Goal: Task Accomplishment & Management: Use online tool/utility

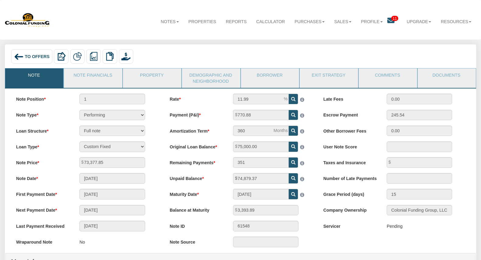
click at [387, 19] on icon at bounding box center [390, 20] width 7 height 7
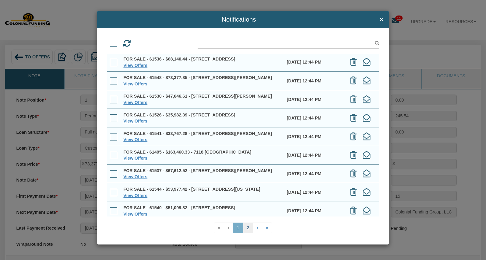
click at [246, 227] on link "2" at bounding box center [248, 228] width 10 height 11
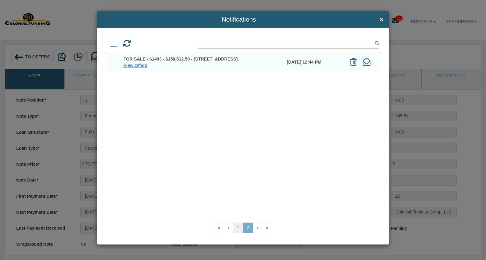
click at [238, 230] on link "1" at bounding box center [238, 228] width 10 height 11
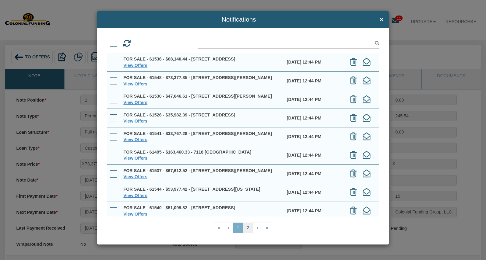
click at [248, 226] on link "2" at bounding box center [248, 228] width 10 height 11
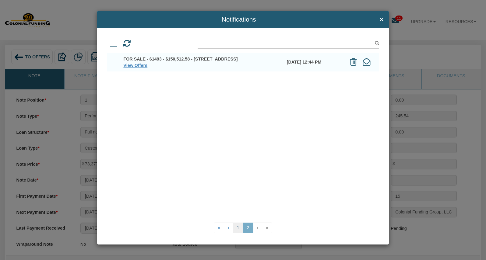
click at [238, 228] on link "1" at bounding box center [238, 228] width 10 height 11
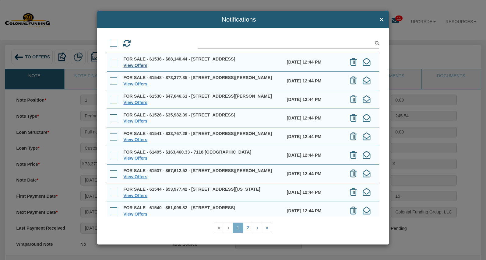
click at [138, 68] on link "View Offers" at bounding box center [135, 65] width 24 height 5
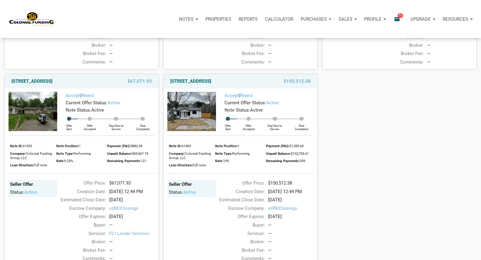
scroll to position [616, 0]
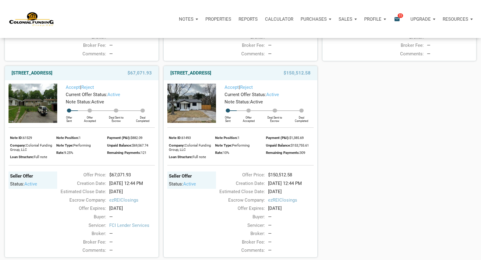
click at [40, 123] on img at bounding box center [33, 103] width 49 height 39
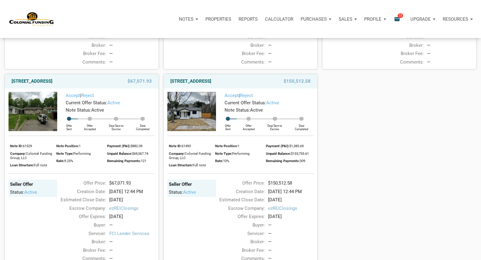
scroll to position [608, 0]
click at [185, 131] on img at bounding box center [191, 110] width 49 height 39
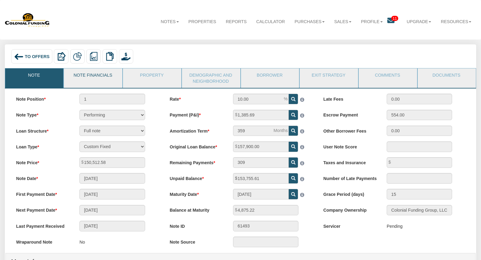
click at [89, 76] on link "Note Financials" at bounding box center [93, 75] width 58 height 15
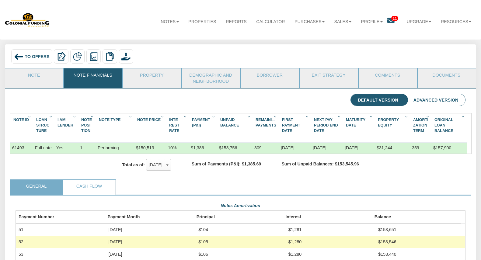
scroll to position [113, 450]
click at [104, 193] on link "Cash Flow" at bounding box center [89, 187] width 52 height 15
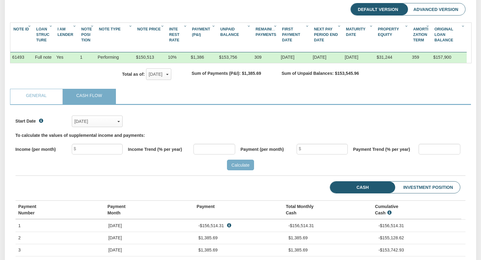
scroll to position [91, 0]
click at [118, 122] on span "button" at bounding box center [118, 121] width 2 height 1
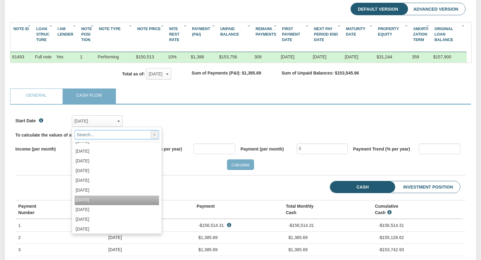
scroll to position [456, 0]
click at [89, 202] on span "Oct, 2025" at bounding box center [83, 199] width 14 height 5
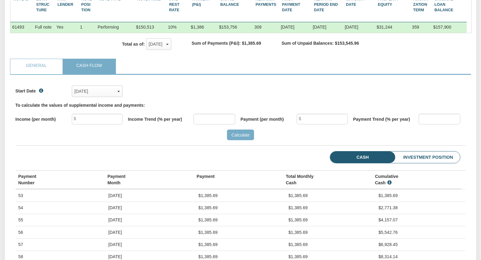
scroll to position [121, 0]
click at [443, 163] on li "Investment Position" at bounding box center [418, 157] width 83 height 12
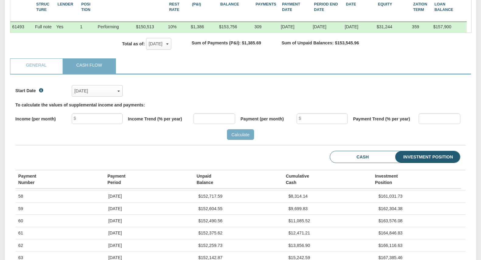
scroll to position [61, 0]
click at [359, 163] on li "Cash" at bounding box center [353, 157] width 46 height 12
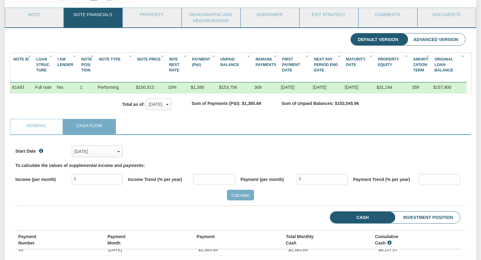
scroll to position [60, 0]
click at [433, 39] on li "Advanced Version" at bounding box center [436, 40] width 59 height 12
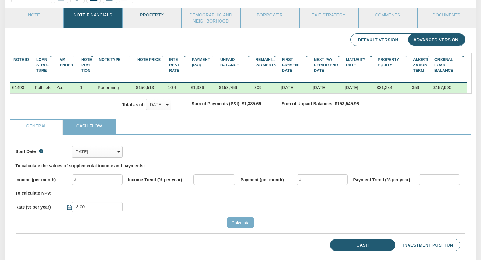
click at [162, 14] on link "Property" at bounding box center [152, 15] width 58 height 15
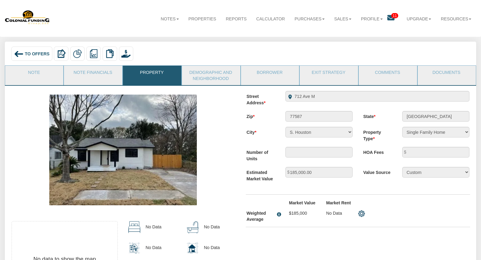
scroll to position [0, 0]
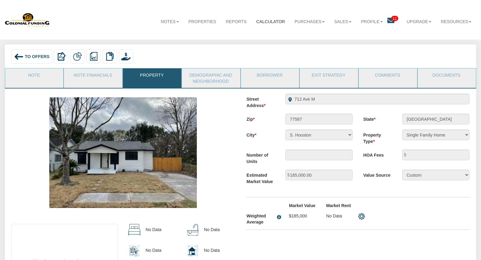
click at [268, 22] on link "Calculator" at bounding box center [270, 22] width 38 height 16
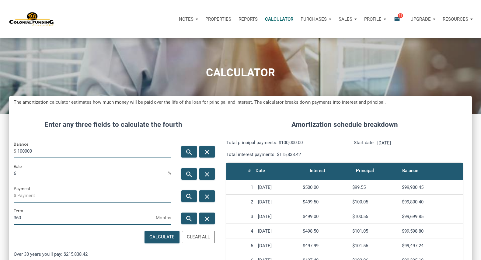
scroll to position [312, 463]
click at [388, 20] on p "Profile" at bounding box center [390, 18] width 17 height 5
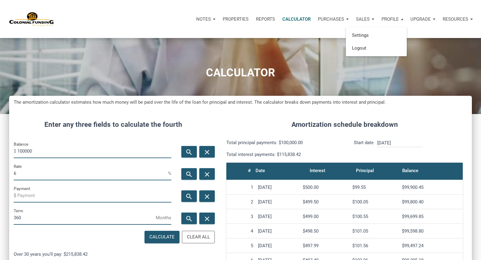
click at [418, 18] on p "Upgrade" at bounding box center [421, 18] width 20 height 5
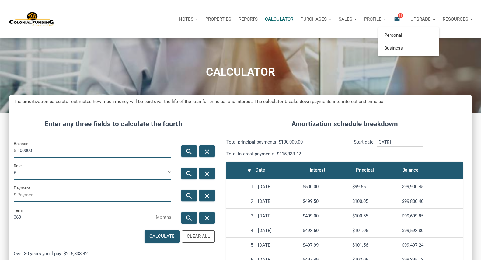
scroll to position [0, 0]
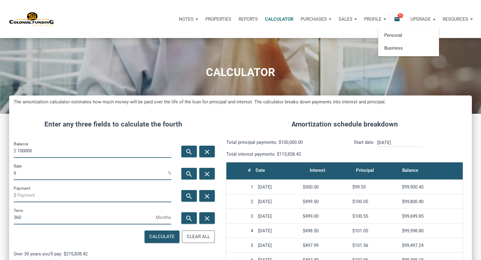
click at [61, 154] on input "100000" at bounding box center [94, 151] width 154 height 14
type input "1"
type input "25000"
click at [54, 172] on input "6" at bounding box center [91, 173] width 154 height 14
type input "9"
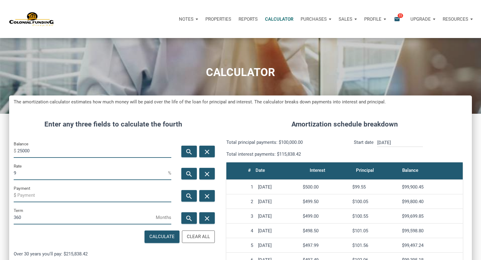
click at [40, 218] on input "360" at bounding box center [85, 218] width 142 height 14
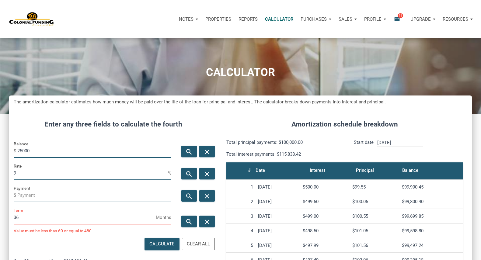
scroll to position [304025, 303882]
type input "3"
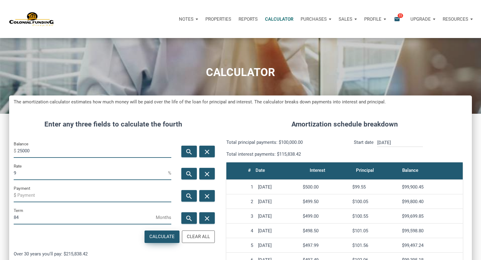
type input "84"
click at [151, 234] on div "Calculate" at bounding box center [162, 237] width 34 height 12
type input "-402.23"
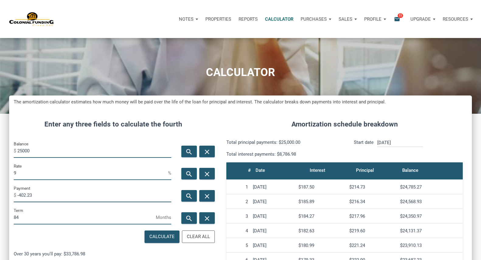
drag, startPoint x: 70, startPoint y: 220, endPoint x: 66, endPoint y: 217, distance: 4.7
click at [69, 219] on input "84" at bounding box center [85, 218] width 142 height 14
type input "8"
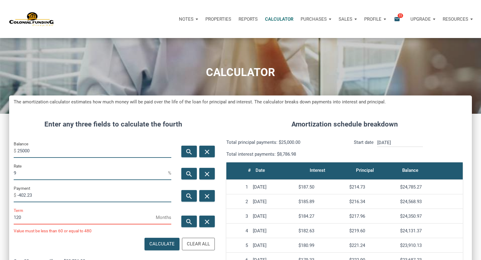
scroll to position [304033, 303882]
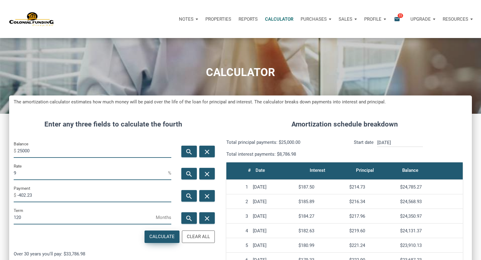
type input "120"
click at [156, 235] on div "Calculate" at bounding box center [161, 236] width 25 height 7
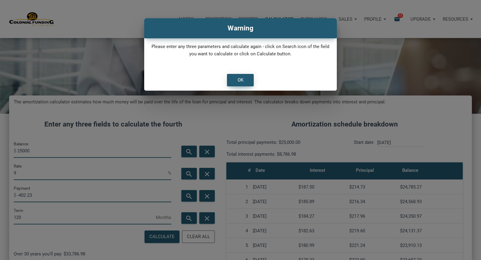
click at [244, 83] on div "OK" at bounding box center [240, 80] width 26 height 12
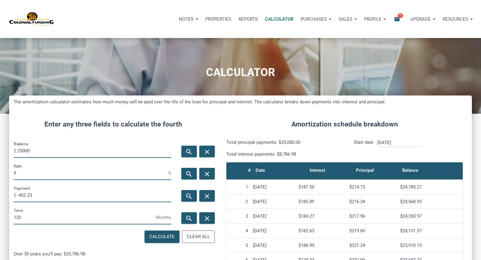
click at [125, 197] on input "-402.23" at bounding box center [94, 196] width 154 height 14
type input "-"
click at [149, 237] on div "Calculate" at bounding box center [161, 236] width 25 height 7
type input "-316.69"
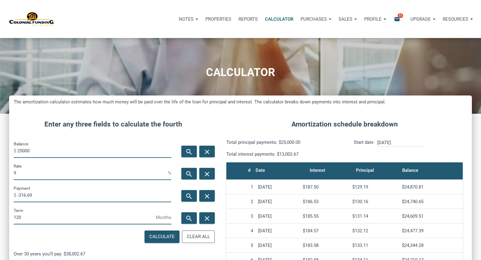
drag, startPoint x: 97, startPoint y: 221, endPoint x: 94, endPoint y: 218, distance: 3.9
click at [97, 220] on input "120" at bounding box center [85, 218] width 142 height 14
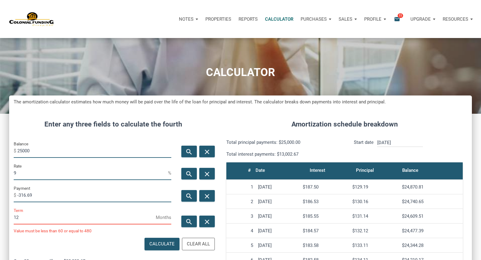
scroll to position [304025, 303882]
type input "1"
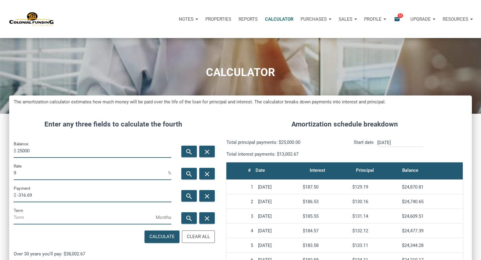
scroll to position [304033, 303882]
click at [116, 192] on input "-316.69" at bounding box center [94, 196] width 154 height 14
type input "-"
click at [110, 218] on input "Term" at bounding box center [85, 218] width 142 height 14
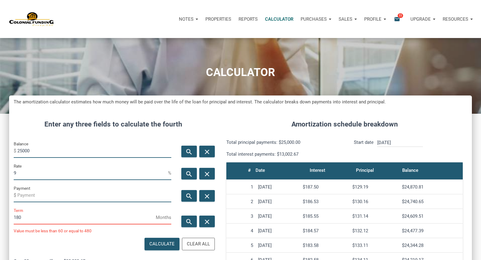
scroll to position [304033, 303882]
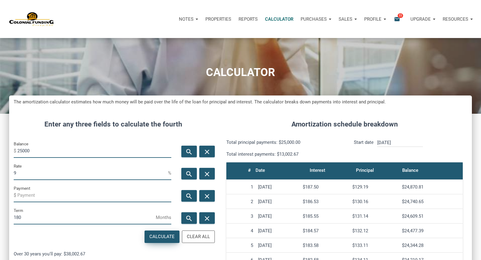
type input "180"
click at [161, 237] on div "Calculate" at bounding box center [161, 236] width 25 height 7
type input "-253.57"
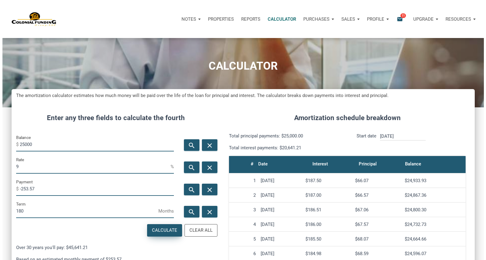
scroll to position [0, 0]
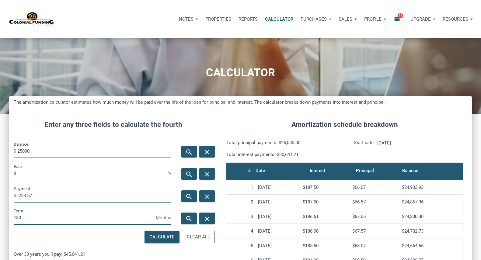
click at [268, 18] on p "Calculator" at bounding box center [279, 18] width 28 height 5
click at [339, 18] on p "Sales" at bounding box center [346, 18] width 14 height 5
click at [239, 16] on p "Reports" at bounding box center [248, 18] width 19 height 5
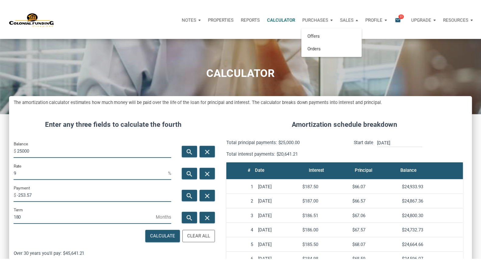
scroll to position [312, 467]
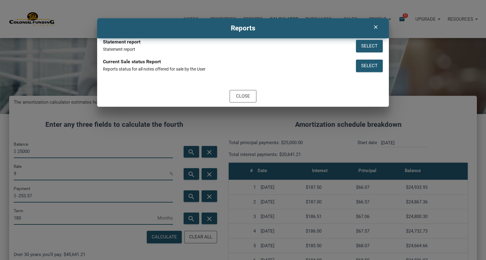
click at [375, 25] on icon "clear" at bounding box center [375, 27] width 7 height 6
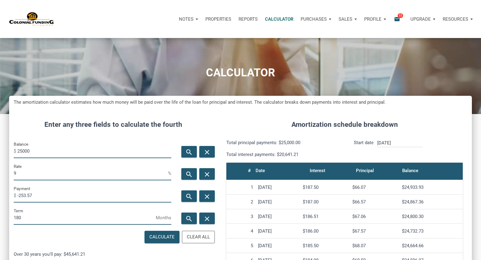
scroll to position [304033, 303882]
click at [205, 17] on p "Properties" at bounding box center [218, 18] width 26 height 5
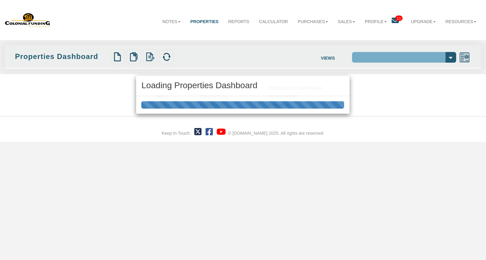
select select "138"
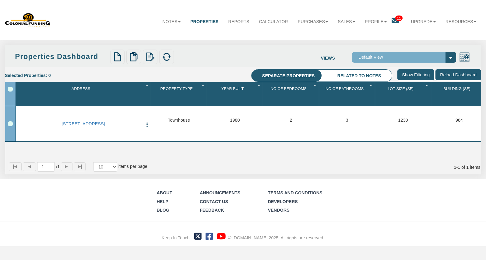
click at [386, 57] on select "Default View" at bounding box center [404, 57] width 104 height 11
click at [450, 57] on select "Default View" at bounding box center [404, 57] width 104 height 11
click at [327, 57] on label "Views" at bounding box center [335, 56] width 31 height 9
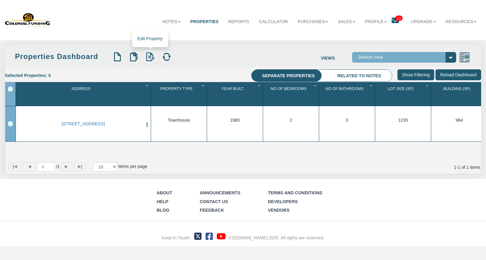
click at [149, 53] on img at bounding box center [149, 56] width 9 height 9
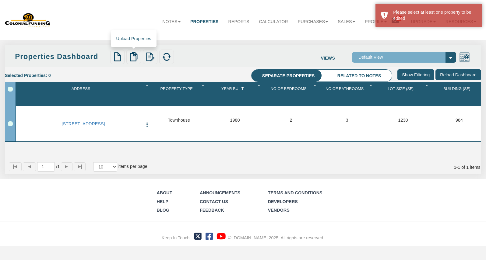
click at [135, 54] on img at bounding box center [133, 56] width 9 height 9
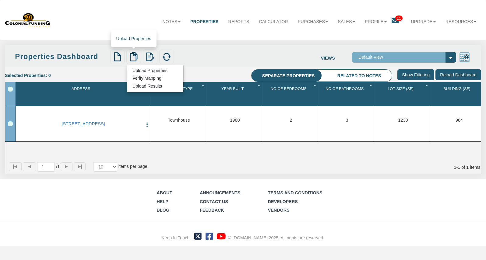
click at [143, 70] on link "Upload Properties" at bounding box center [150, 70] width 46 height 7
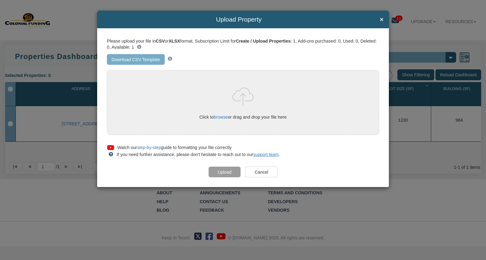
click at [139, 57] on link "Download CSV Template" at bounding box center [136, 59] width 58 height 11
click at [381, 18] on span "×" at bounding box center [382, 19] width 4 height 7
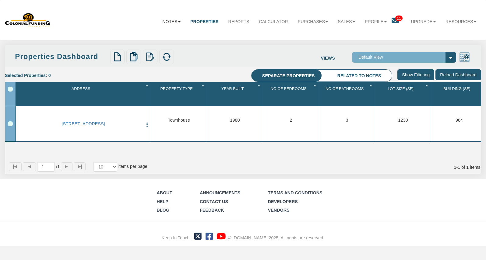
click at [165, 22] on link "Notes" at bounding box center [171, 22] width 28 height 16
click at [146, 44] on link "Transactions" at bounding box center [157, 44] width 56 height 9
